Goal: Transaction & Acquisition: Purchase product/service

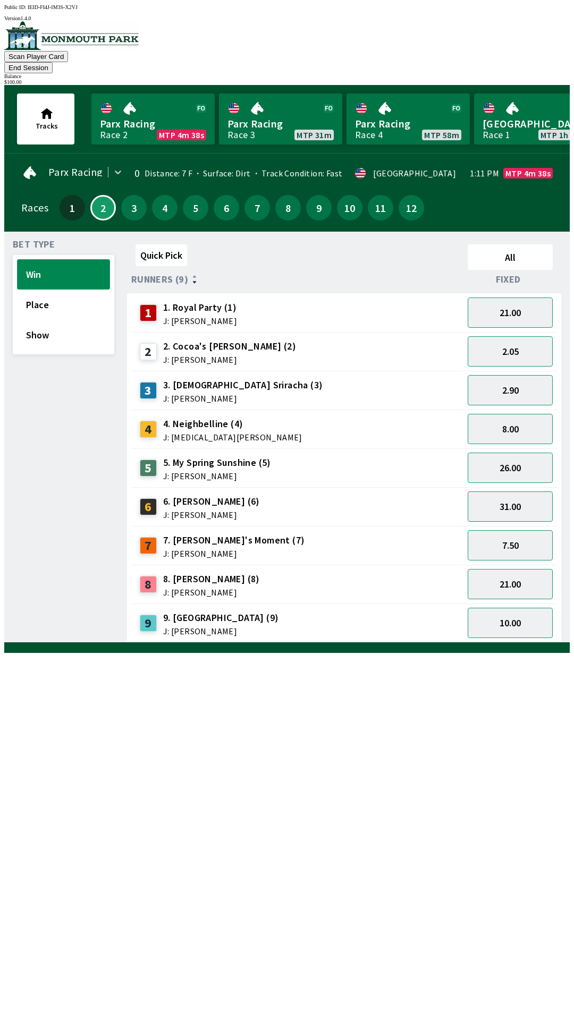
click at [73, 267] on button "Win" at bounding box center [63, 274] width 93 height 30
click at [509, 448] on div "26.00" at bounding box center [510, 467] width 94 height 39
click at [509, 421] on button "8.00" at bounding box center [510, 429] width 85 height 30
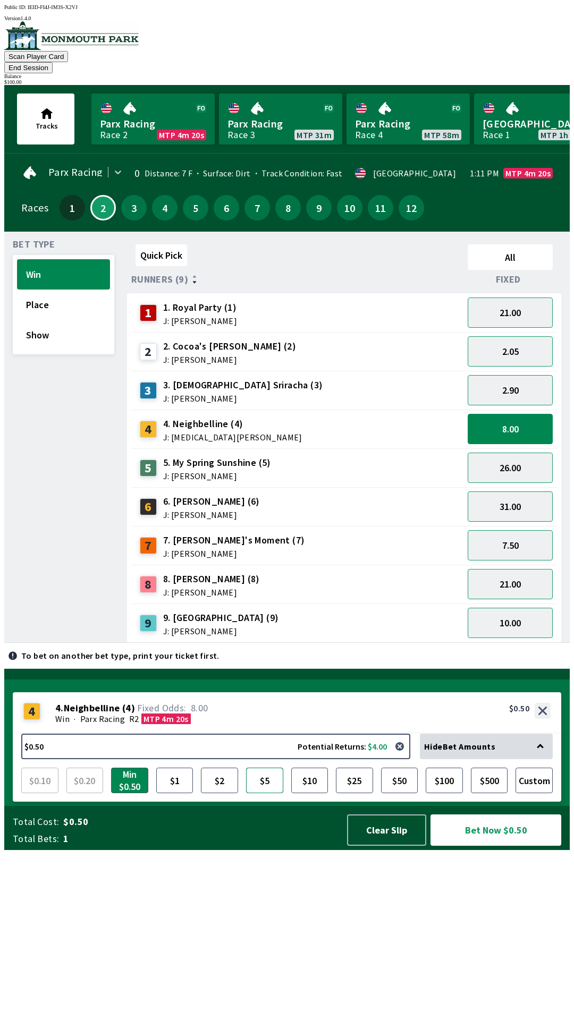
click at [267, 793] on button "$5" at bounding box center [264, 781] width 37 height 26
click at [481, 846] on button "Bet Now $5.00" at bounding box center [495, 829] width 131 height 31
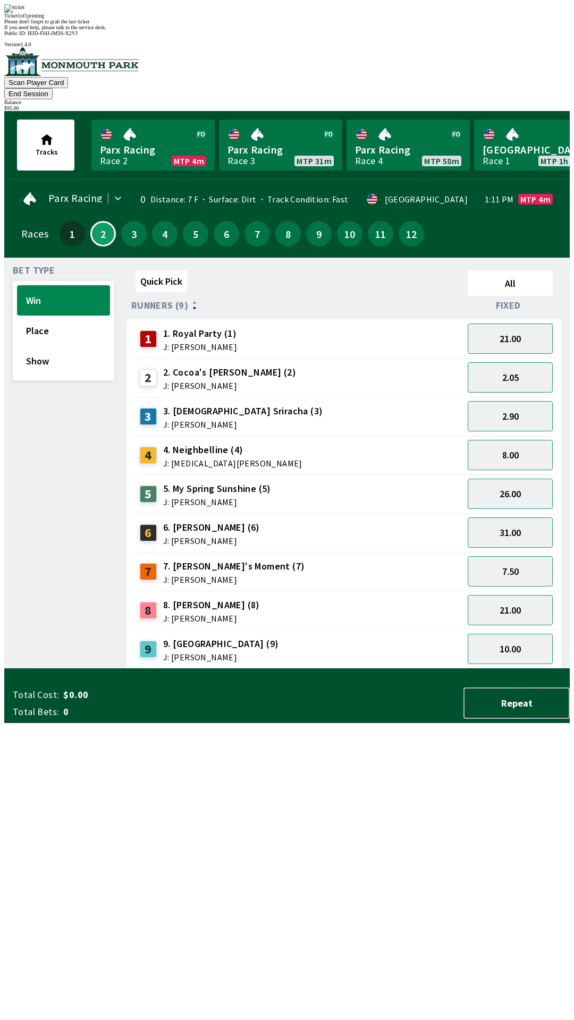
click at [289, 669] on div "Quick Pick All Runners (9) Fixed 1 1. Royal Party (1) J: [PERSON_NAME] 21.00 2 …" at bounding box center [348, 467] width 443 height 403
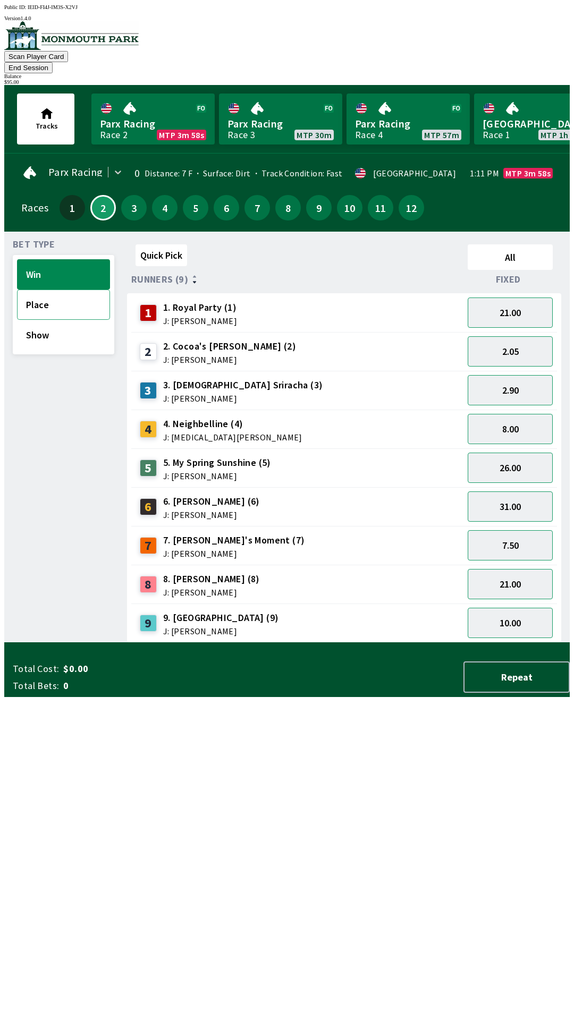
click at [57, 302] on button "Place" at bounding box center [63, 305] width 93 height 30
click at [502, 414] on button "3.60" at bounding box center [510, 429] width 85 height 30
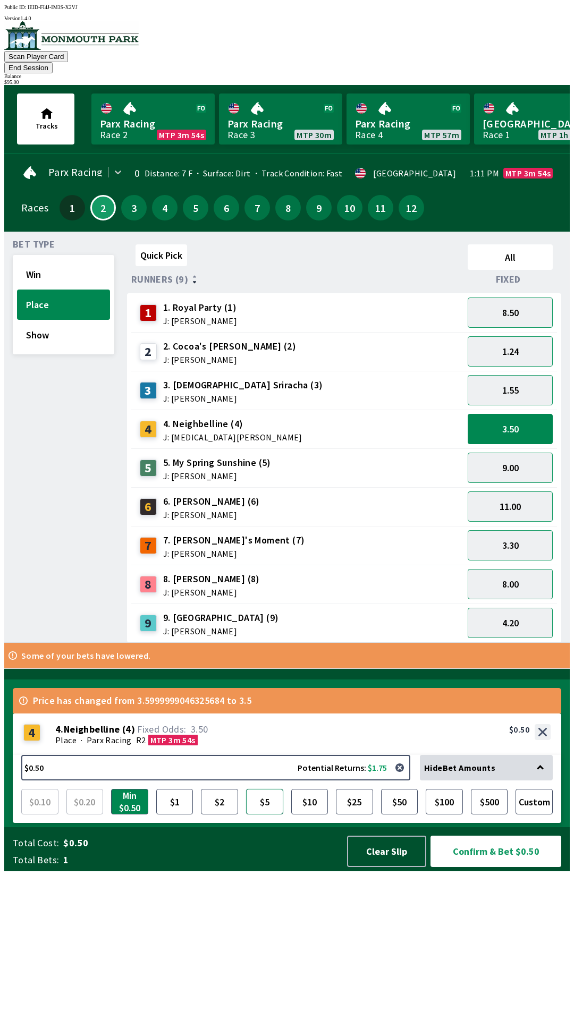
click at [270, 814] on button "$5" at bounding box center [264, 802] width 37 height 26
click at [478, 867] on button "Confirm & Bet $5.00" at bounding box center [495, 851] width 131 height 31
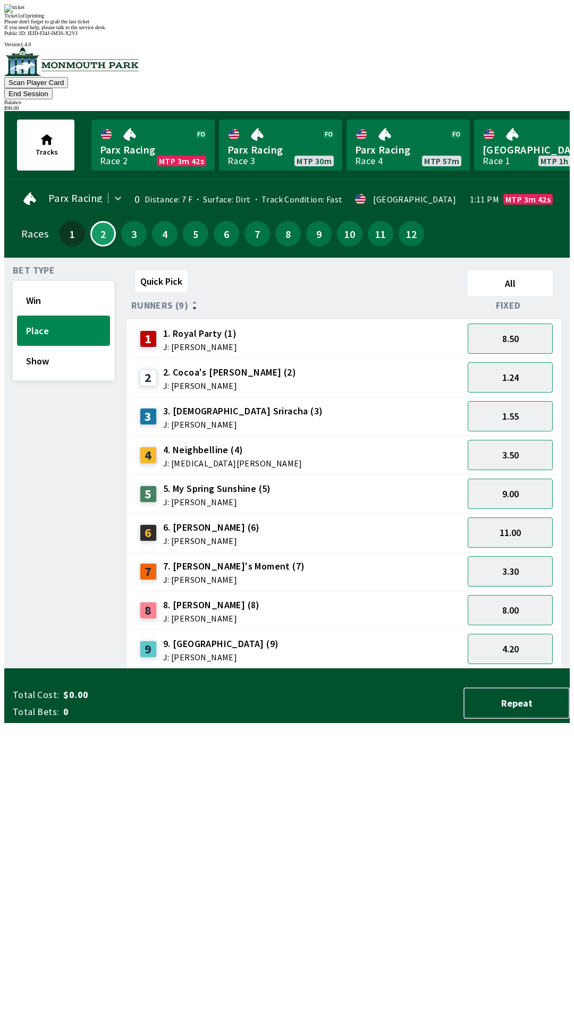
click at [53, 392] on div "Bet Type Win Place Show" at bounding box center [63, 467] width 101 height 403
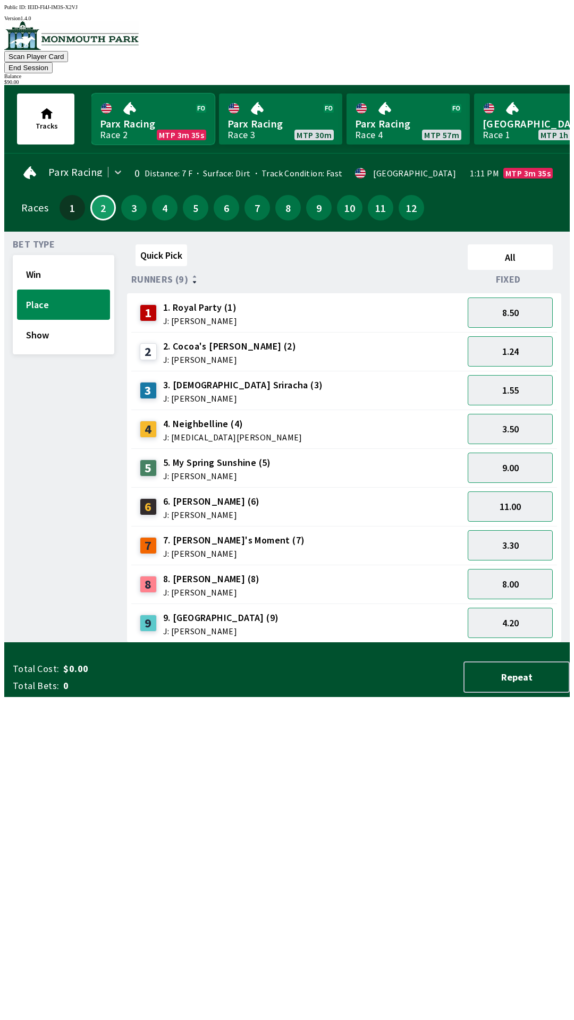
click at [132, 114] on link "Parx Racing Race 2 MTP 3m 35s" at bounding box center [152, 119] width 123 height 51
click at [58, 259] on button "Win" at bounding box center [63, 274] width 93 height 30
click at [38, 259] on button "Win" at bounding box center [63, 274] width 93 height 30
click at [131, 117] on link "Parx Racing Race 2 MTP 3m 24s" at bounding box center [152, 119] width 123 height 51
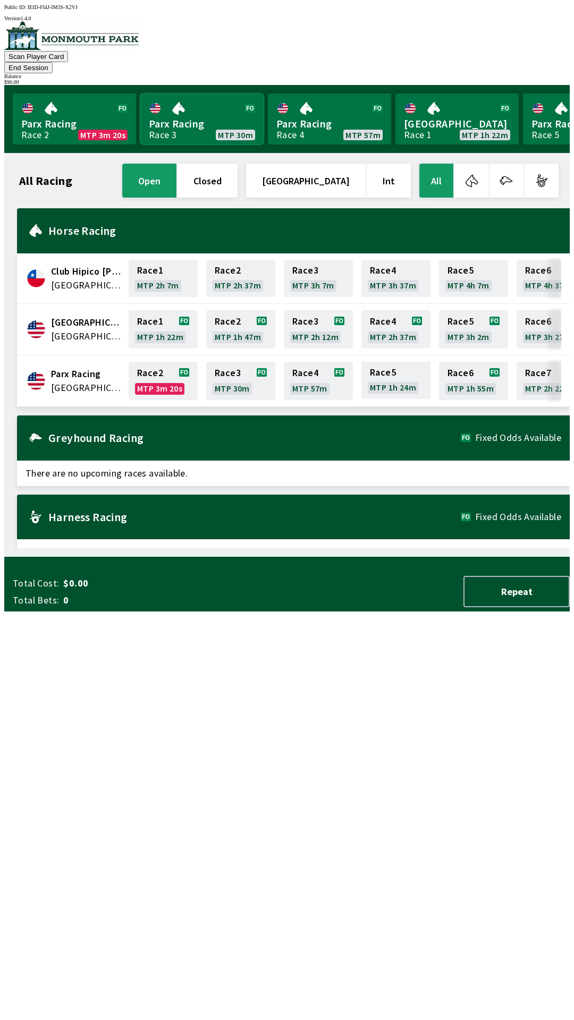
click at [189, 104] on link "Parx Racing Race 3 MTP 30m" at bounding box center [201, 119] width 123 height 51
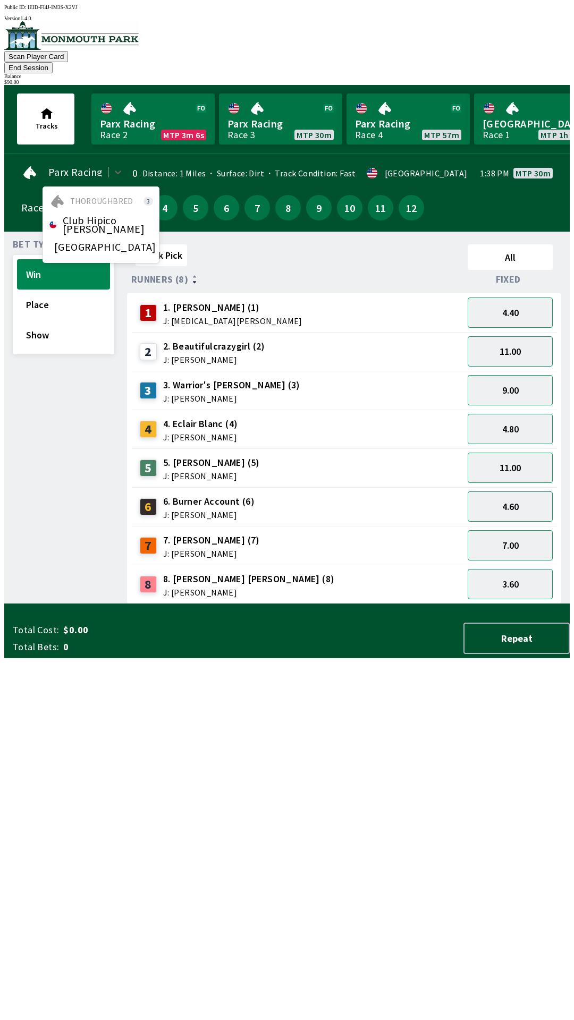
click at [59, 404] on div "Bet Type Win Place Show" at bounding box center [63, 422] width 101 height 364
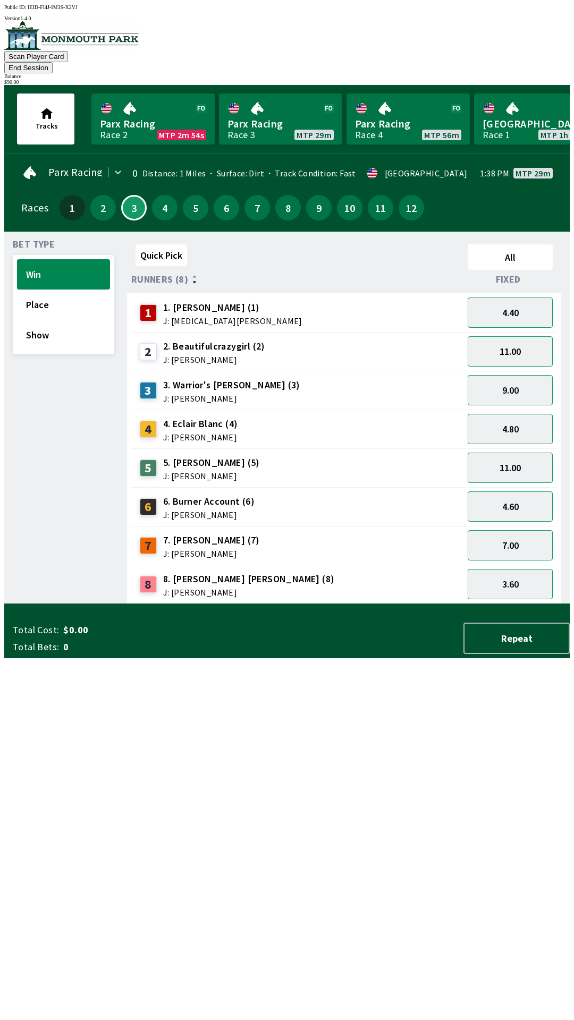
click at [41, 240] on div "Bet Type Win Place Show" at bounding box center [63, 422] width 101 height 364
click at [39, 259] on button "Win" at bounding box center [63, 274] width 93 height 30
click at [29, 166] on div "Parx Racing" at bounding box center [75, 173] width 109 height 22
click at [520, 247] on button "All" at bounding box center [510, 257] width 85 height 26
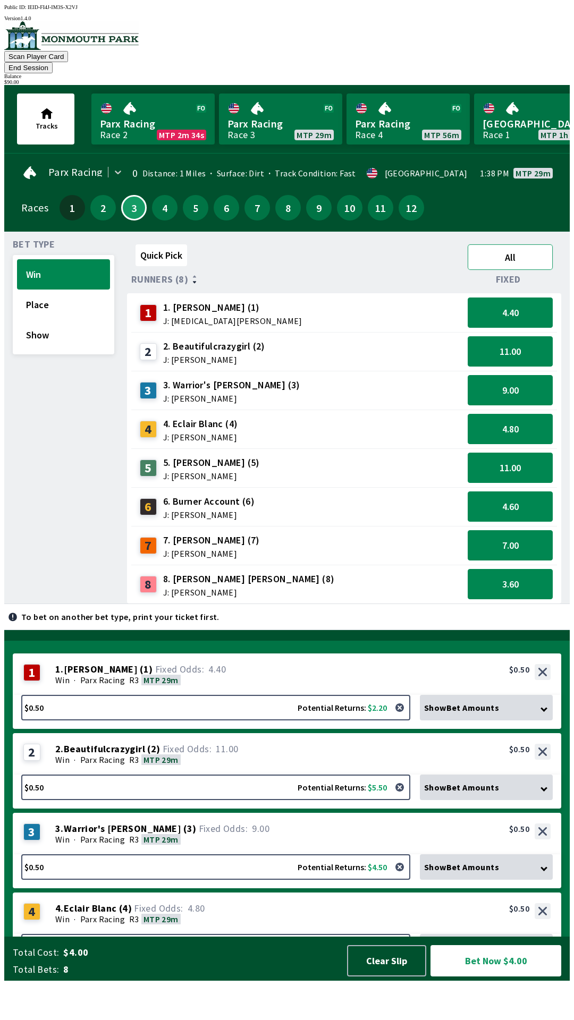
click at [512, 248] on button "All" at bounding box center [510, 257] width 85 height 26
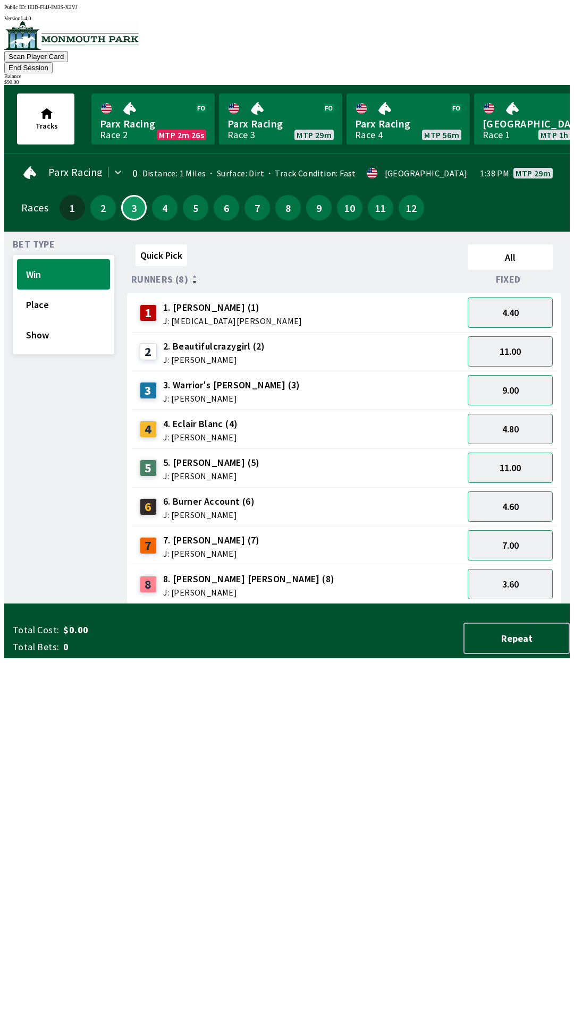
click at [537, 79] on div "$ 90.00" at bounding box center [286, 82] width 565 height 6
click at [53, 62] on button "End Session" at bounding box center [28, 67] width 48 height 11
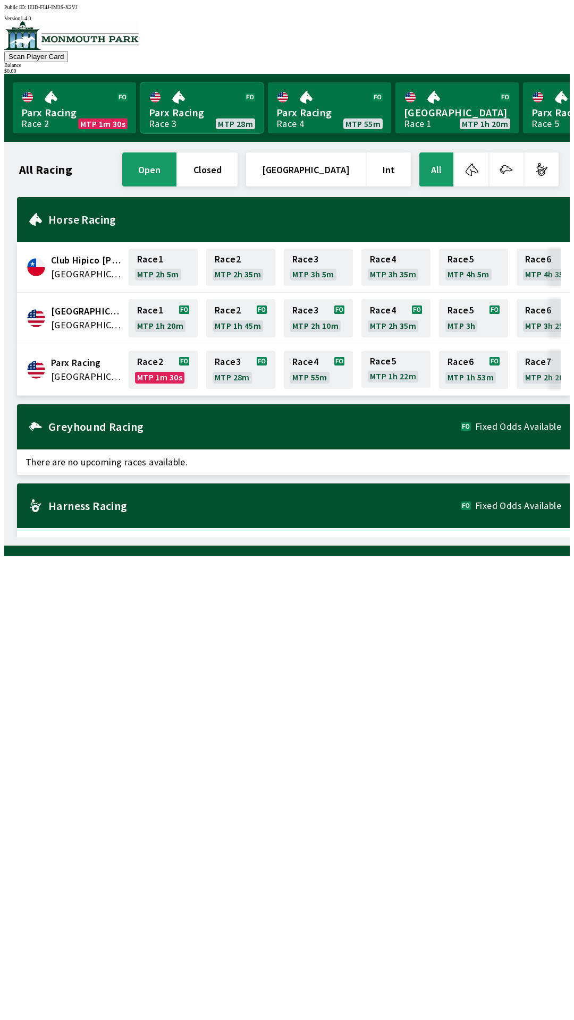
click at [194, 96] on link "Parx Racing Race 3 MTP 28m" at bounding box center [201, 107] width 123 height 51
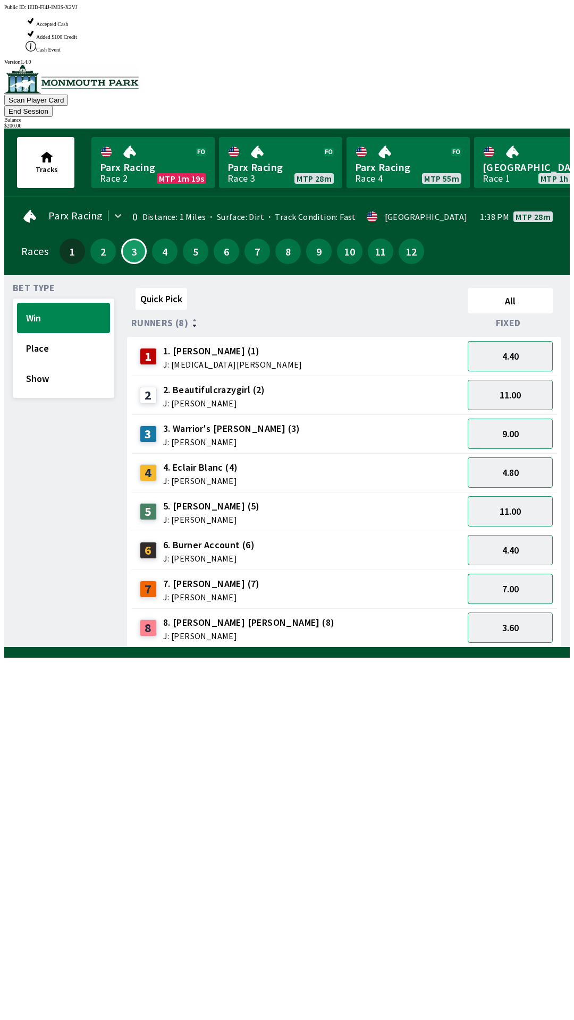
click at [521, 574] on button "7.00" at bounding box center [510, 589] width 85 height 30
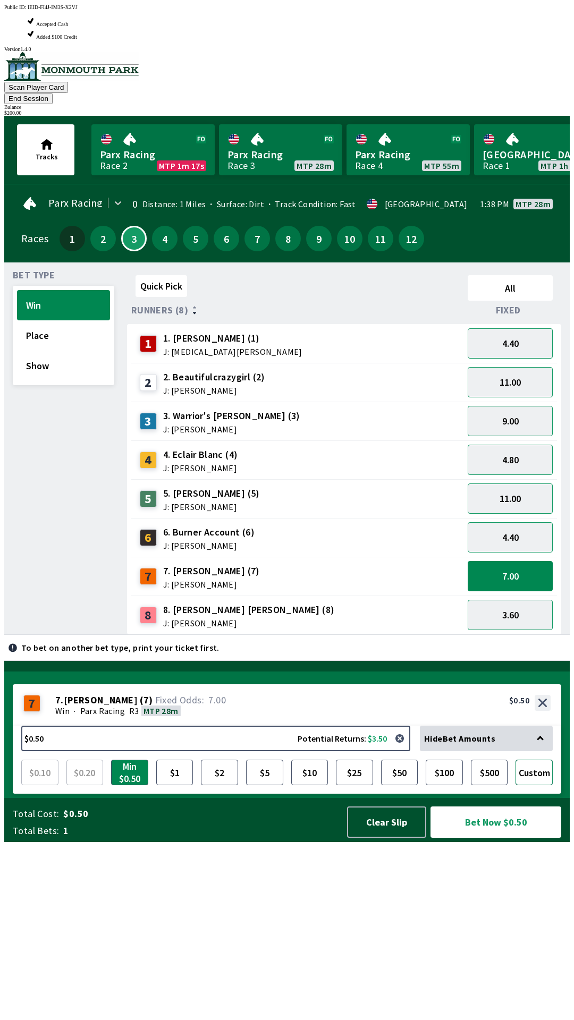
click at [542, 785] on button "Custom" at bounding box center [533, 773] width 37 height 26
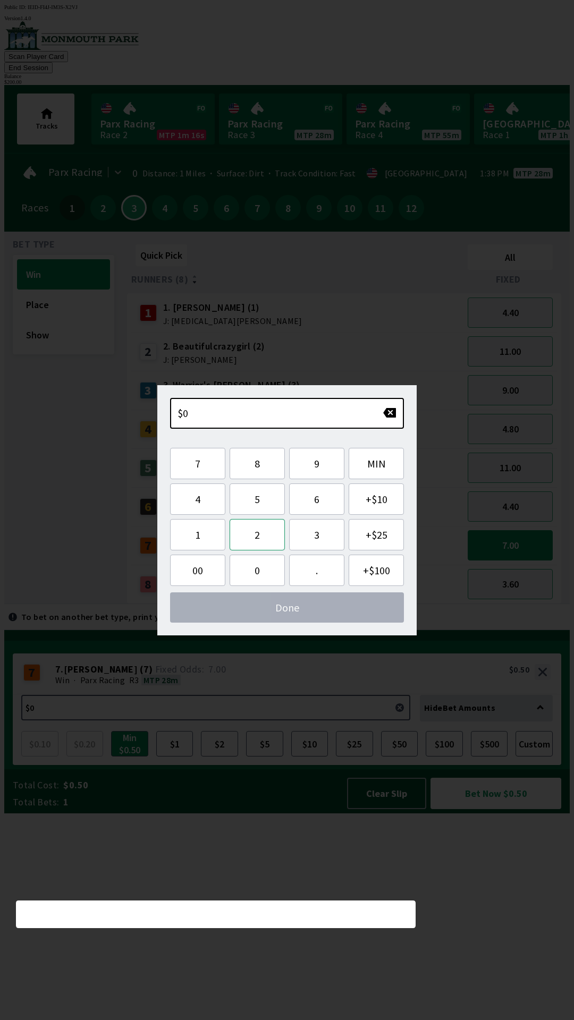
click at [261, 537] on button "2" at bounding box center [257, 534] width 55 height 31
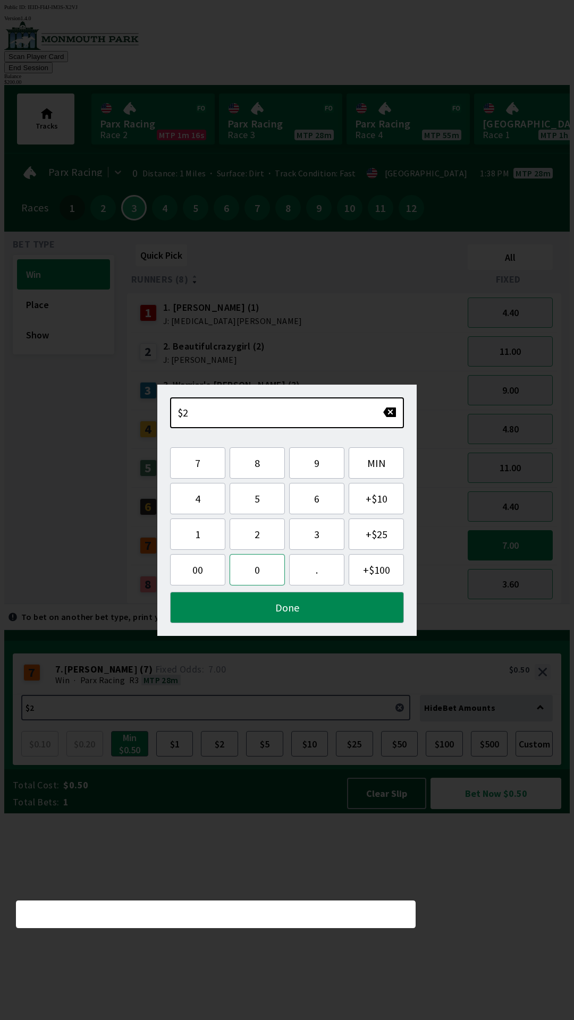
click at [259, 567] on button "0" at bounding box center [257, 569] width 55 height 31
click at [253, 574] on button "0" at bounding box center [257, 569] width 55 height 31
click at [309, 574] on button "." at bounding box center [316, 569] width 55 height 31
click at [285, 609] on button "Done" at bounding box center [287, 607] width 234 height 31
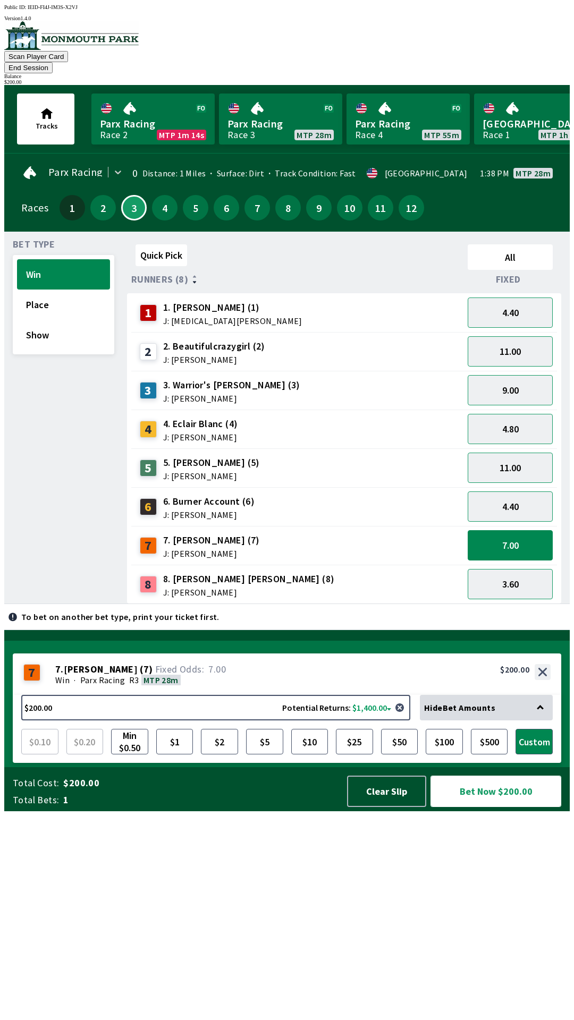
click at [481, 807] on button "Bet Now $200.00" at bounding box center [495, 791] width 131 height 31
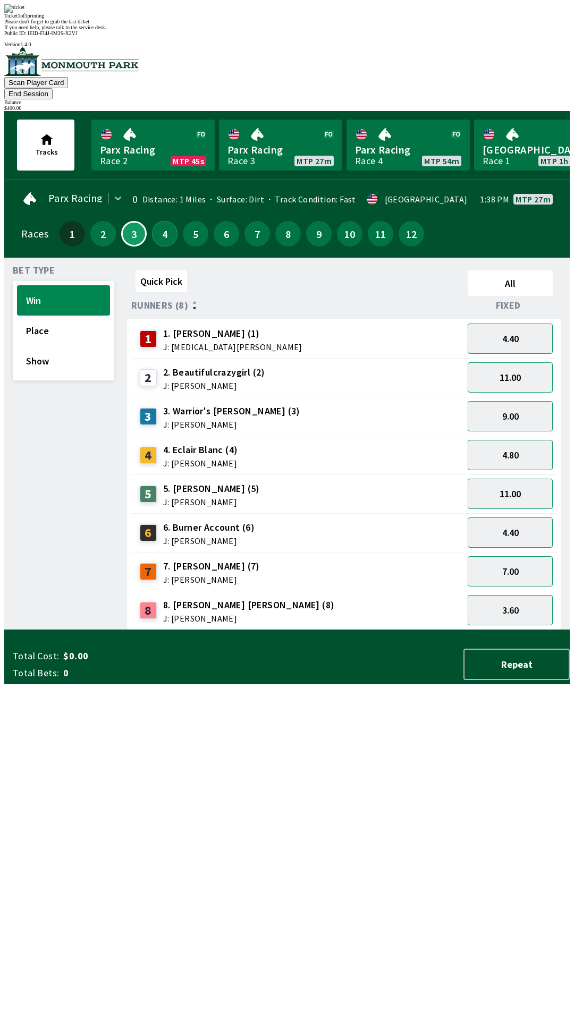
click at [159, 221] on button "4" at bounding box center [165, 234] width 26 height 26
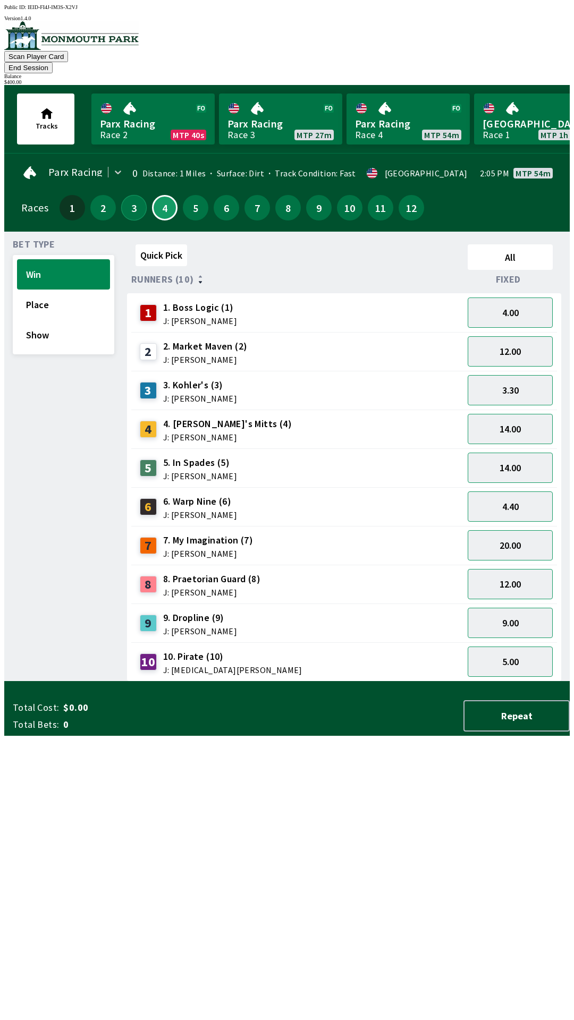
click at [129, 195] on button "3" at bounding box center [134, 208] width 26 height 26
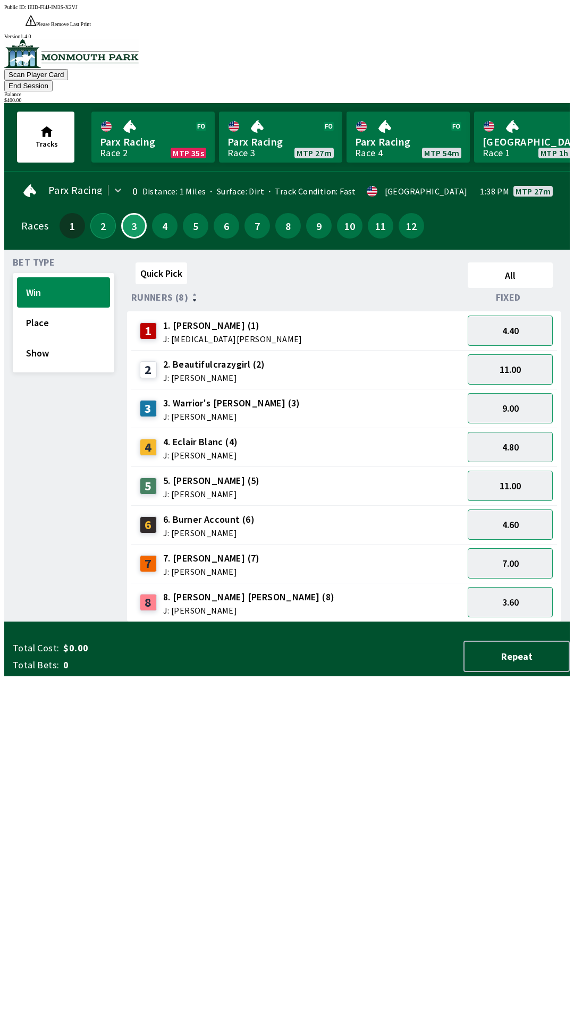
click at [97, 213] on button "2" at bounding box center [103, 226] width 26 height 26
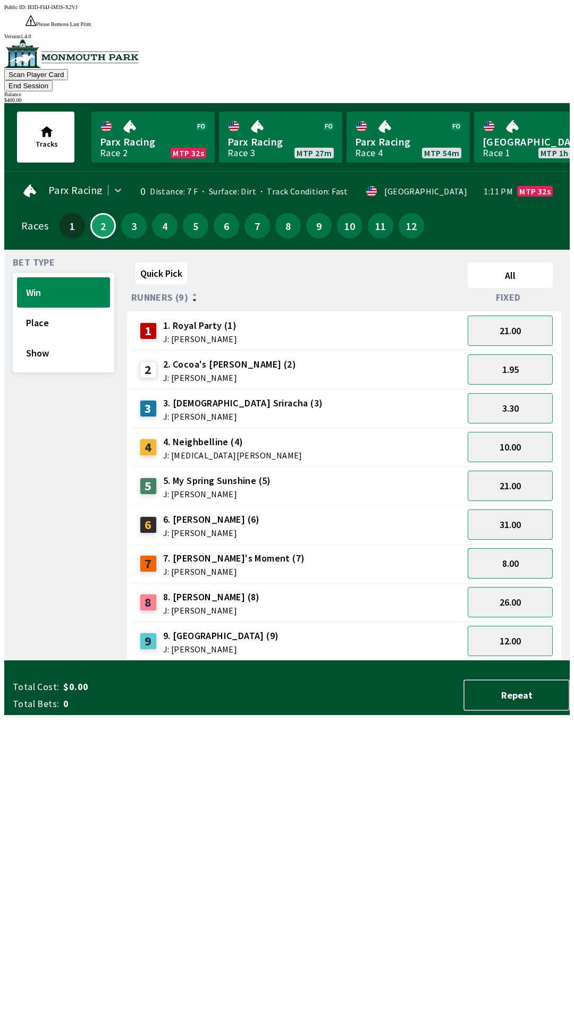
click at [519, 548] on button "8.00" at bounding box center [510, 563] width 85 height 30
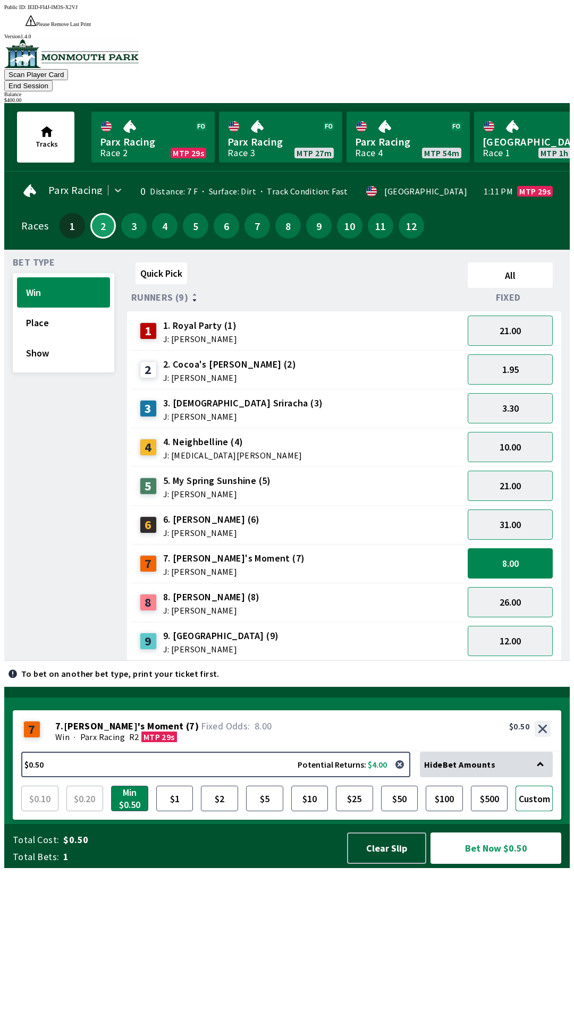
click at [534, 811] on button "Custom" at bounding box center [533, 799] width 37 height 26
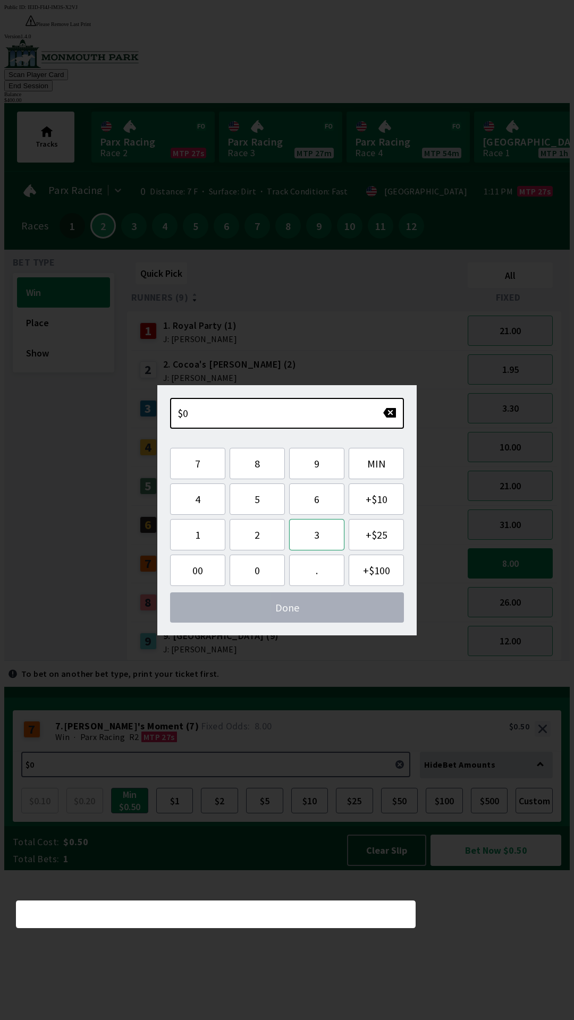
click at [317, 540] on button "3" at bounding box center [316, 534] width 55 height 31
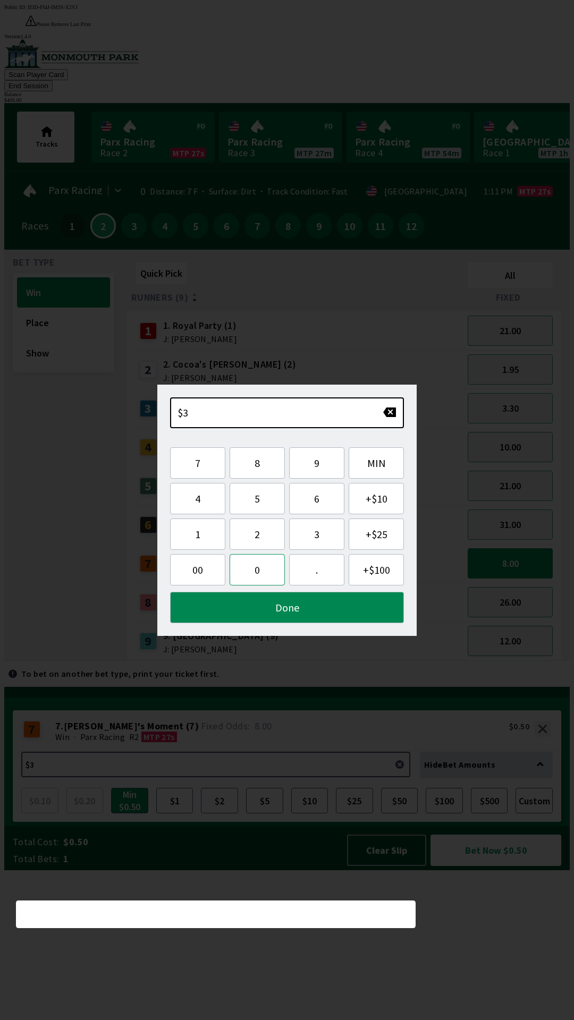
click at [266, 575] on button "0" at bounding box center [257, 569] width 55 height 31
click at [266, 577] on button "0" at bounding box center [257, 569] width 55 height 31
click at [324, 572] on button "." at bounding box center [316, 569] width 55 height 31
click at [296, 612] on button "Done" at bounding box center [287, 607] width 234 height 31
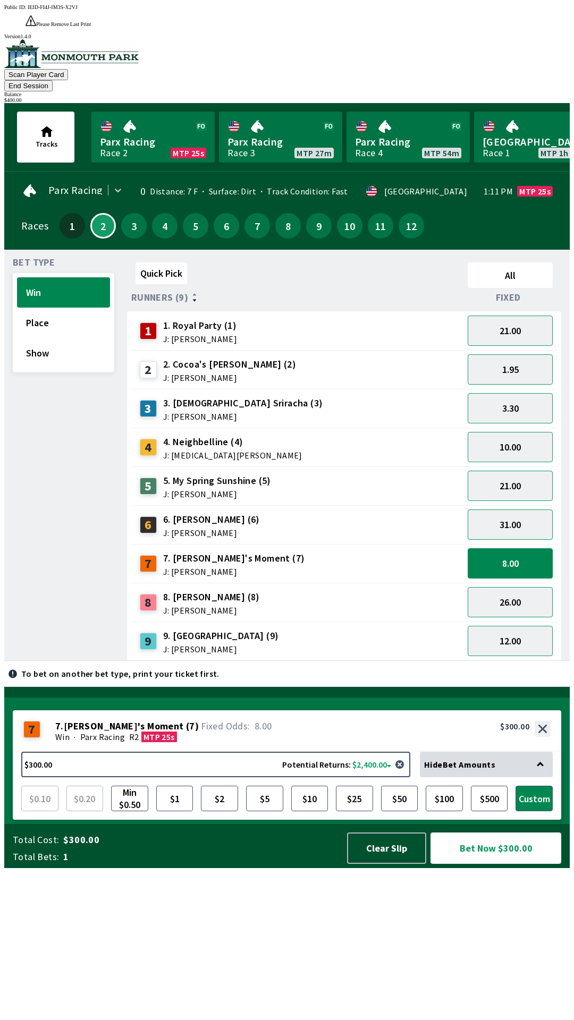
click at [501, 864] on button "Bet Now $300.00" at bounding box center [495, 847] width 131 height 31
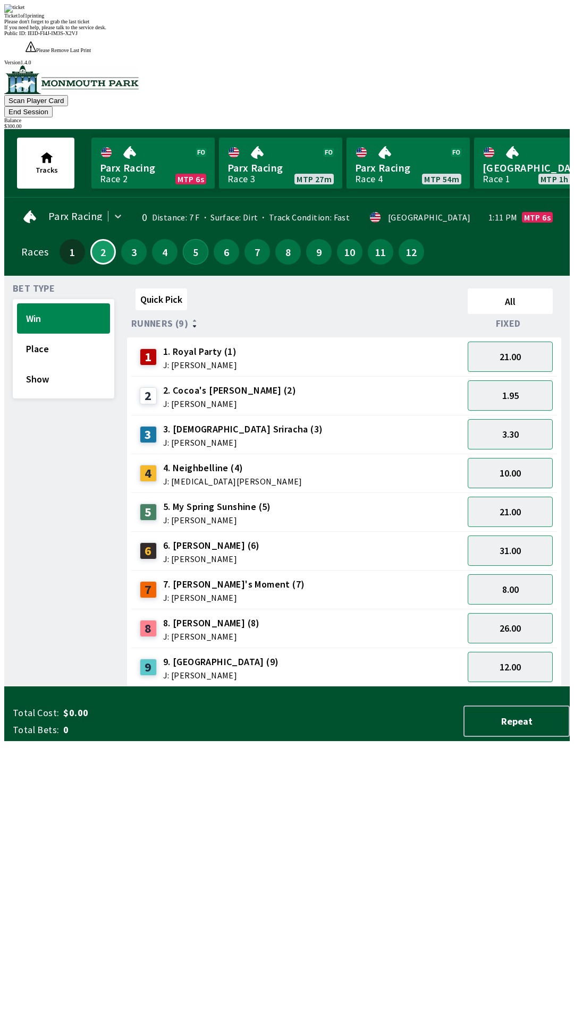
click at [192, 239] on button "5" at bounding box center [196, 252] width 26 height 26
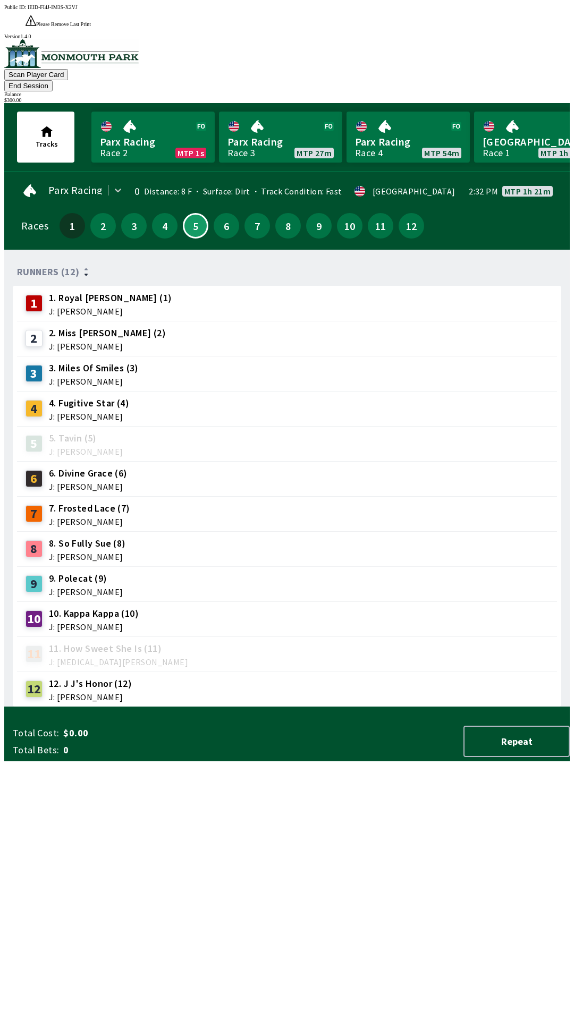
click at [79, 412] on span "J: [PERSON_NAME]" at bounding box center [89, 416] width 80 height 9
click at [187, 213] on button "5" at bounding box center [196, 226] width 26 height 26
click at [218, 213] on button "6" at bounding box center [227, 226] width 26 height 26
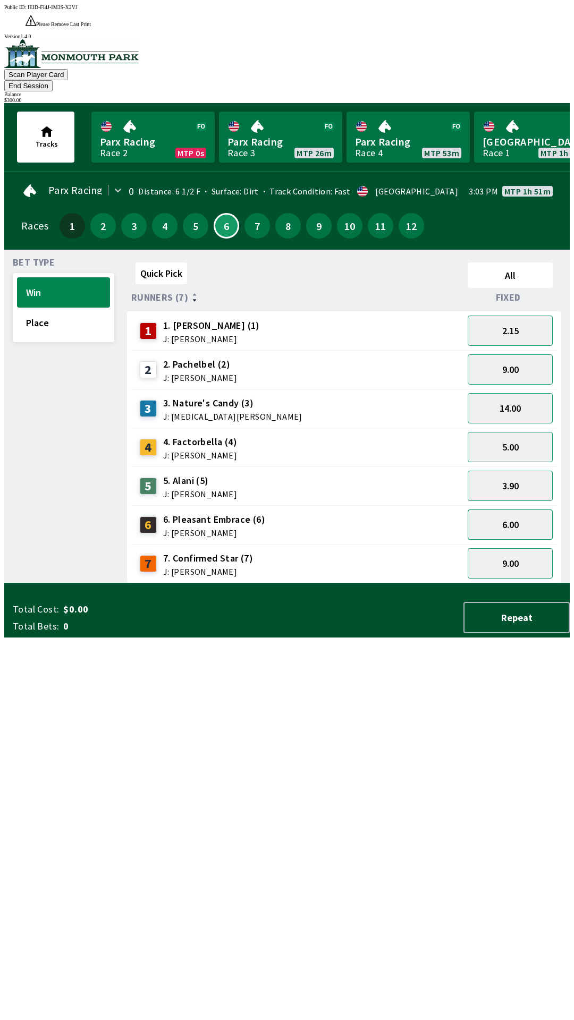
click at [530, 509] on button "6.00" at bounding box center [510, 524] width 85 height 30
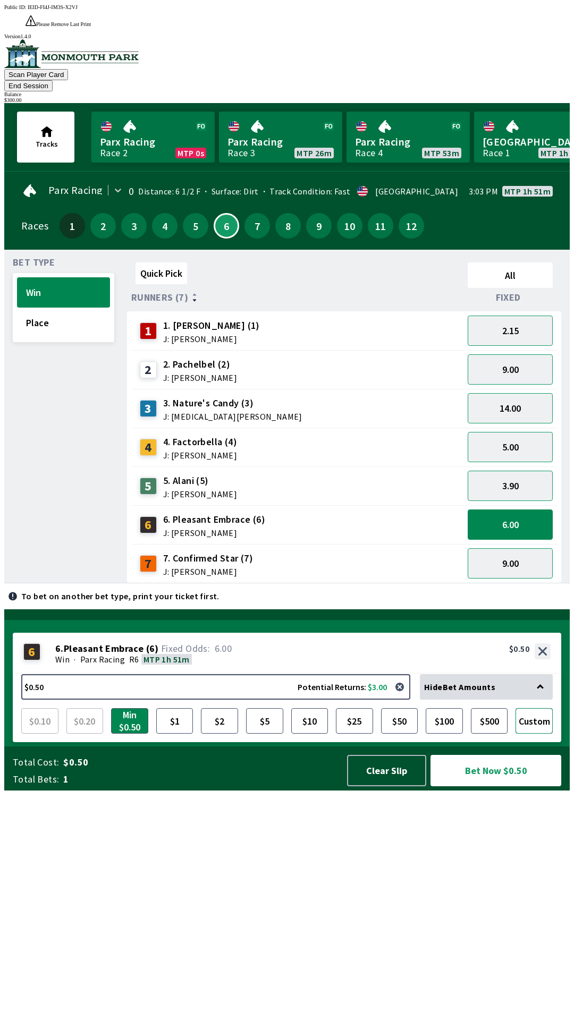
click at [547, 734] on button "Custom" at bounding box center [533, 721] width 37 height 26
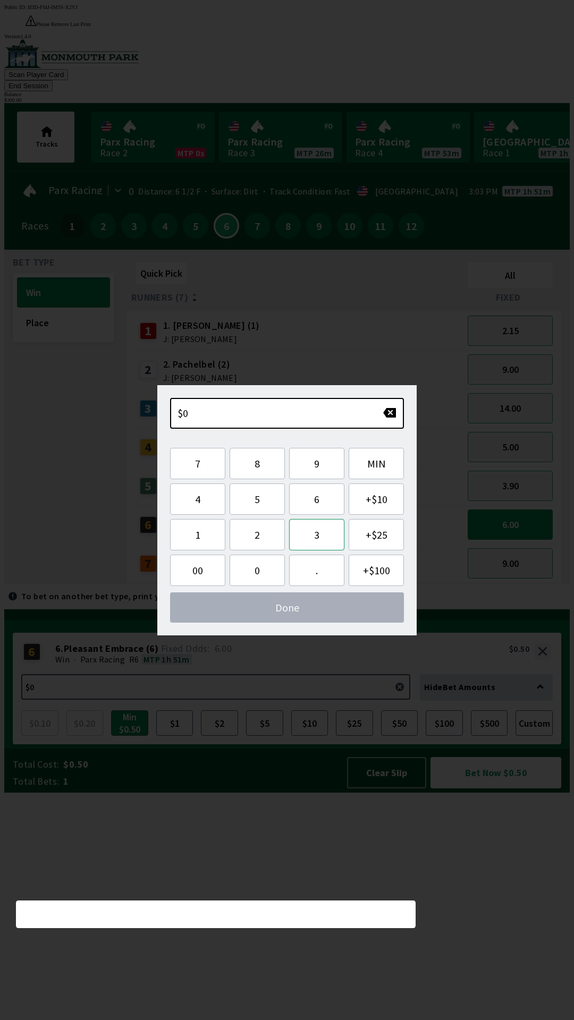
click at [322, 534] on button "3" at bounding box center [316, 534] width 55 height 31
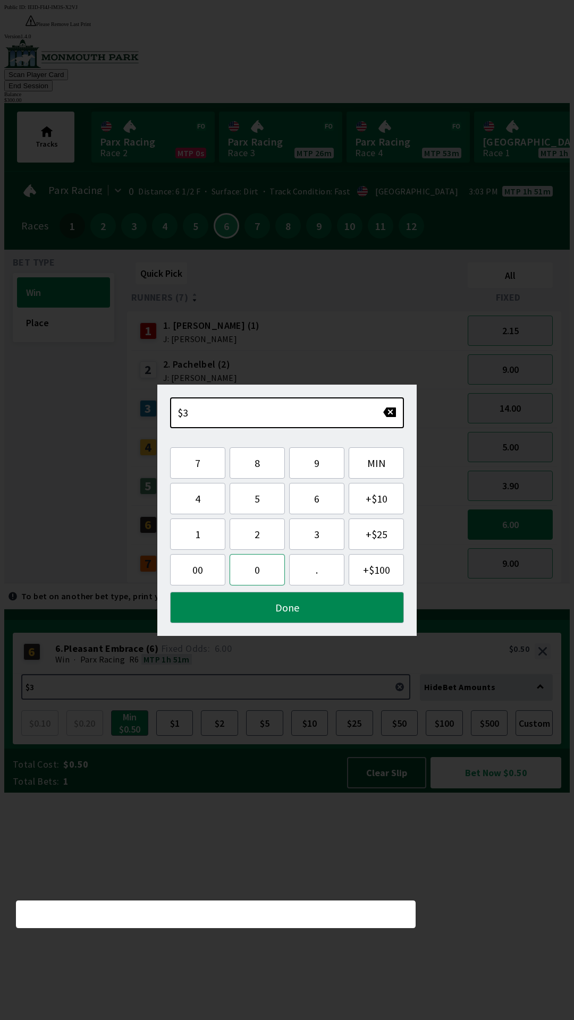
click at [262, 570] on button "0" at bounding box center [257, 569] width 55 height 31
click at [264, 575] on button "0" at bounding box center [257, 569] width 55 height 31
click at [321, 571] on button "." at bounding box center [316, 569] width 55 height 31
click at [299, 607] on button "Done" at bounding box center [287, 607] width 234 height 31
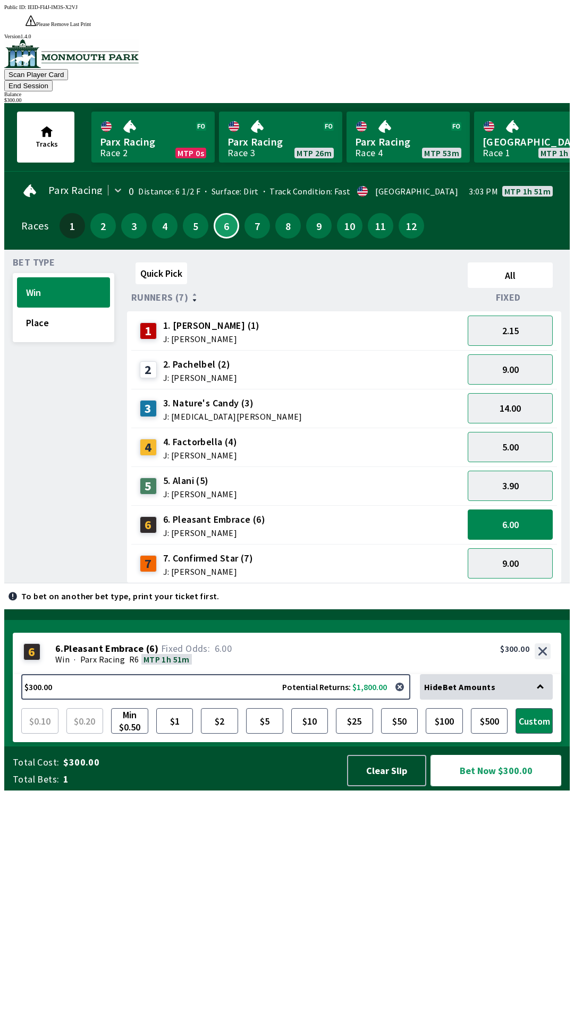
click at [495, 786] on button "Bet Now $300.00" at bounding box center [495, 770] width 131 height 31
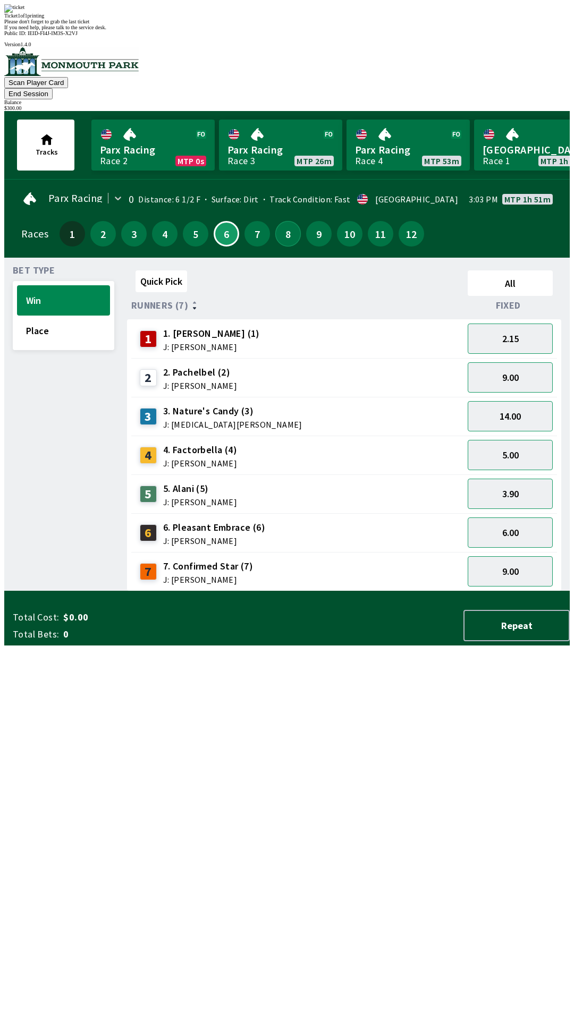
click at [282, 221] on button "8" at bounding box center [288, 234] width 26 height 26
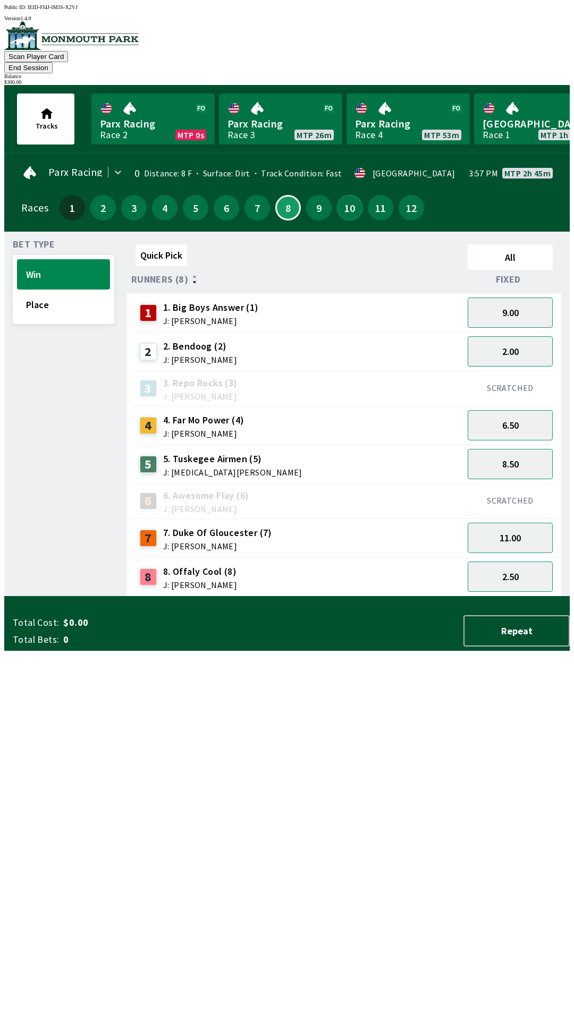
click at [345, 195] on button "10" at bounding box center [350, 208] width 26 height 26
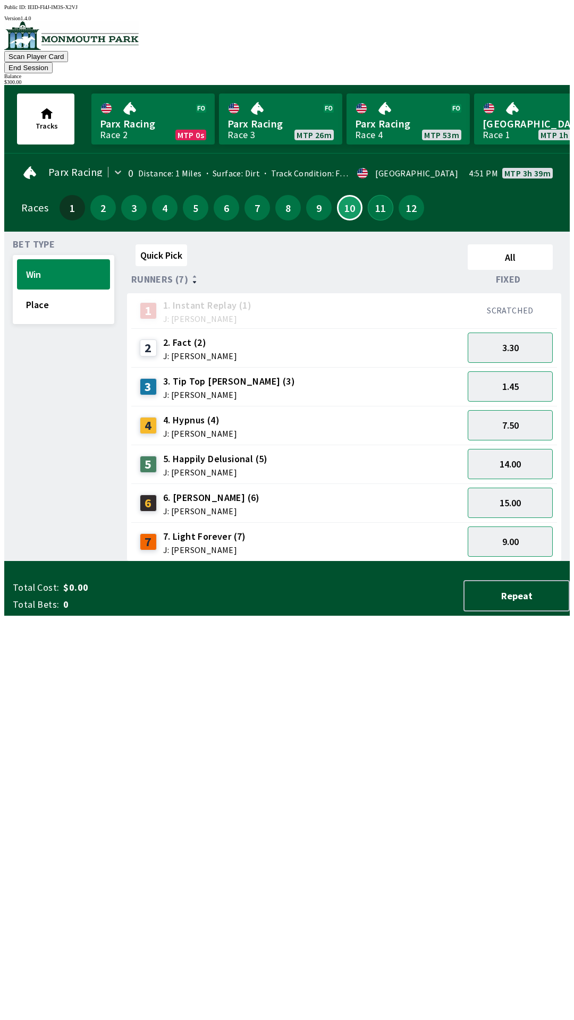
click at [374, 195] on button "11" at bounding box center [381, 208] width 26 height 26
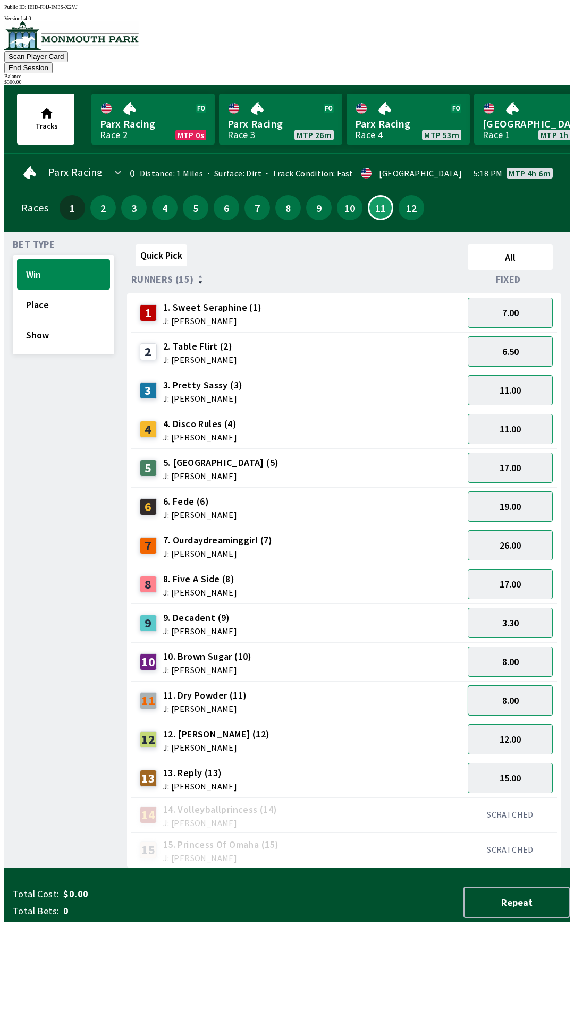
click at [512, 689] on button "8.00" at bounding box center [510, 700] width 85 height 30
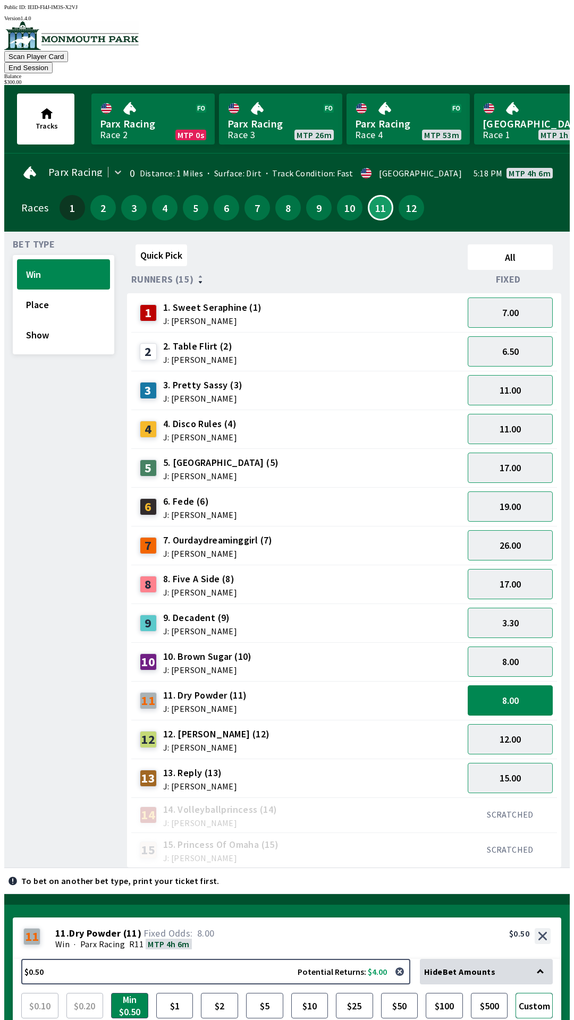
click at [537, 993] on button "Custom" at bounding box center [533, 1006] width 37 height 26
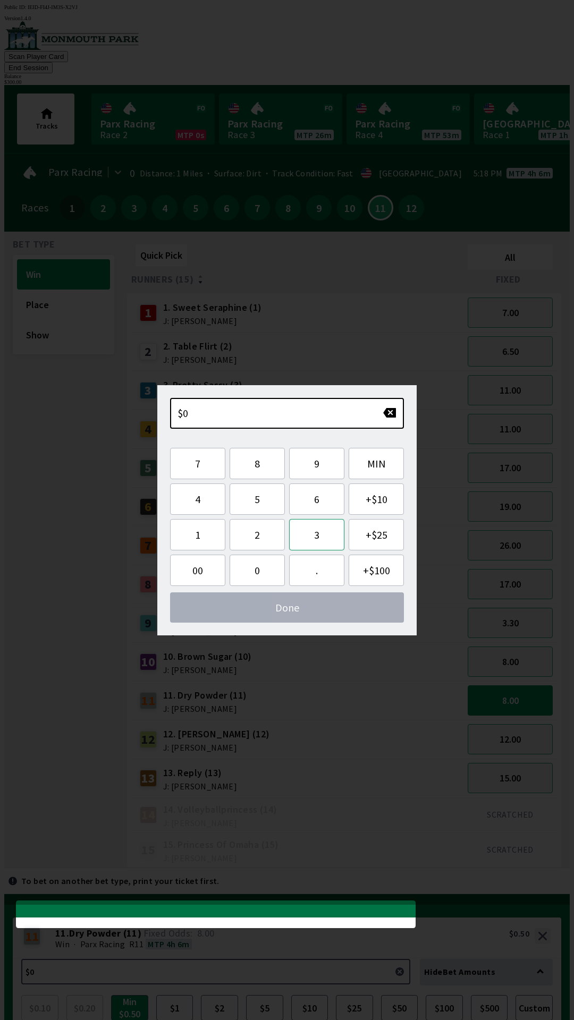
click at [318, 536] on button "3" at bounding box center [316, 534] width 55 height 31
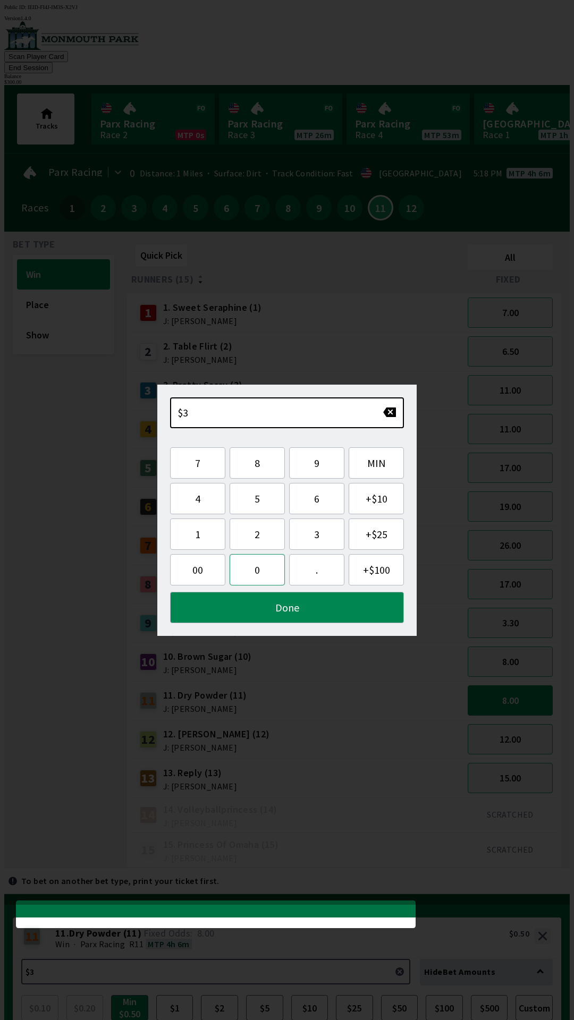
click at [262, 575] on button "0" at bounding box center [257, 569] width 55 height 31
click at [266, 581] on button "0" at bounding box center [257, 569] width 55 height 31
click at [318, 576] on button "." at bounding box center [316, 569] width 55 height 31
click at [291, 600] on button "Done" at bounding box center [287, 607] width 234 height 31
